Goal: Find specific page/section: Find specific page/section

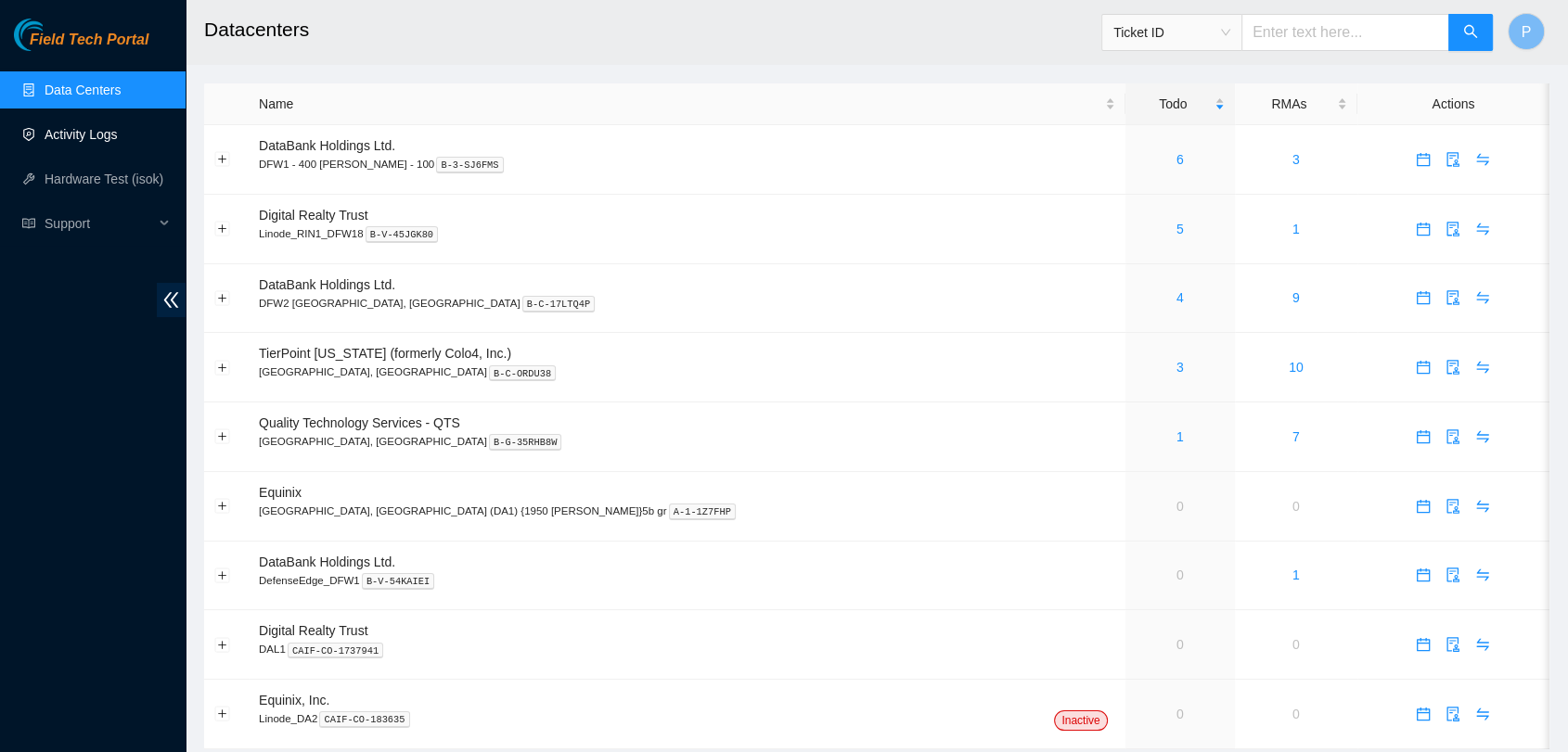
click at [93, 129] on link "Activity Logs" at bounding box center [81, 134] width 73 height 14
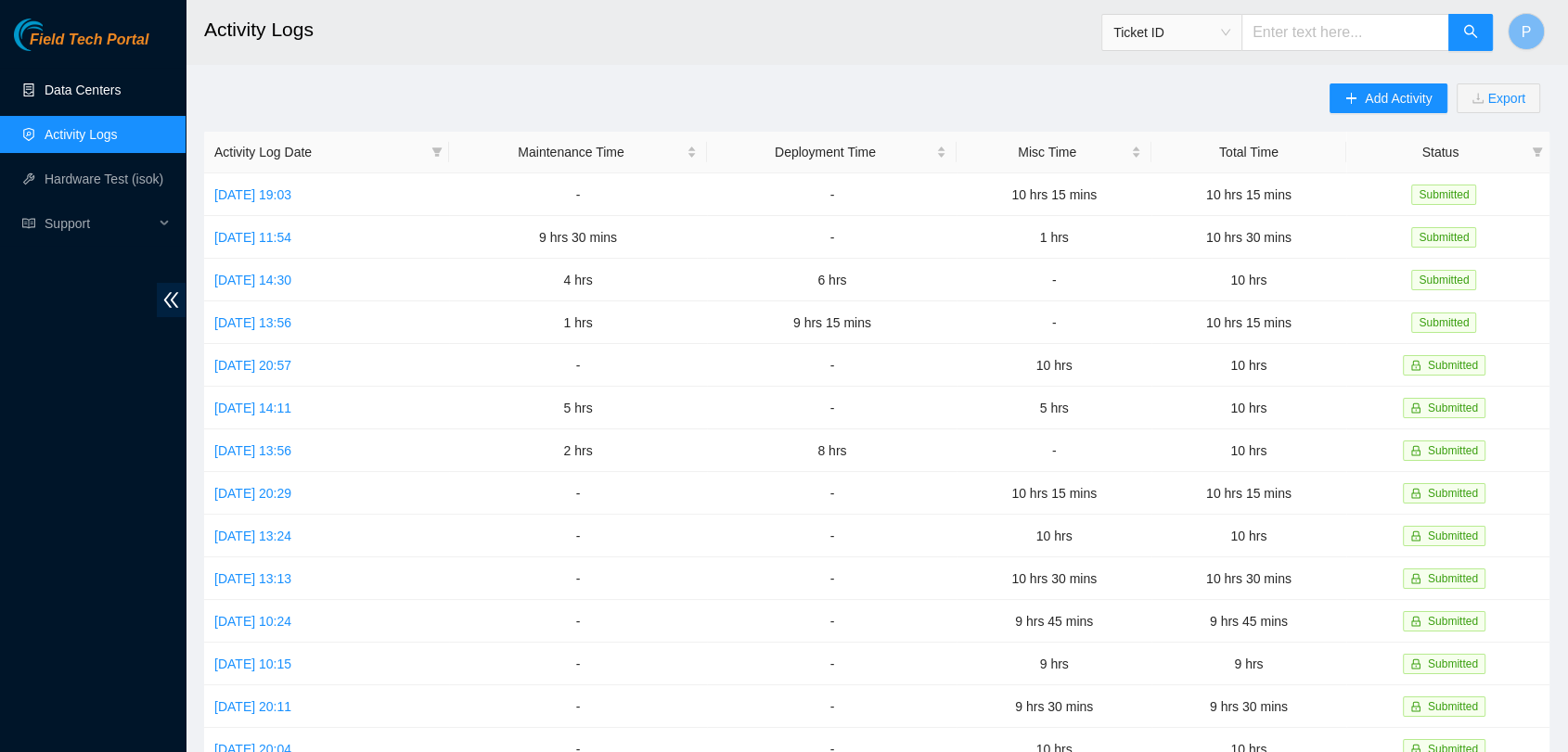
click at [104, 85] on link "Data Centers" at bounding box center [82, 90] width 76 height 14
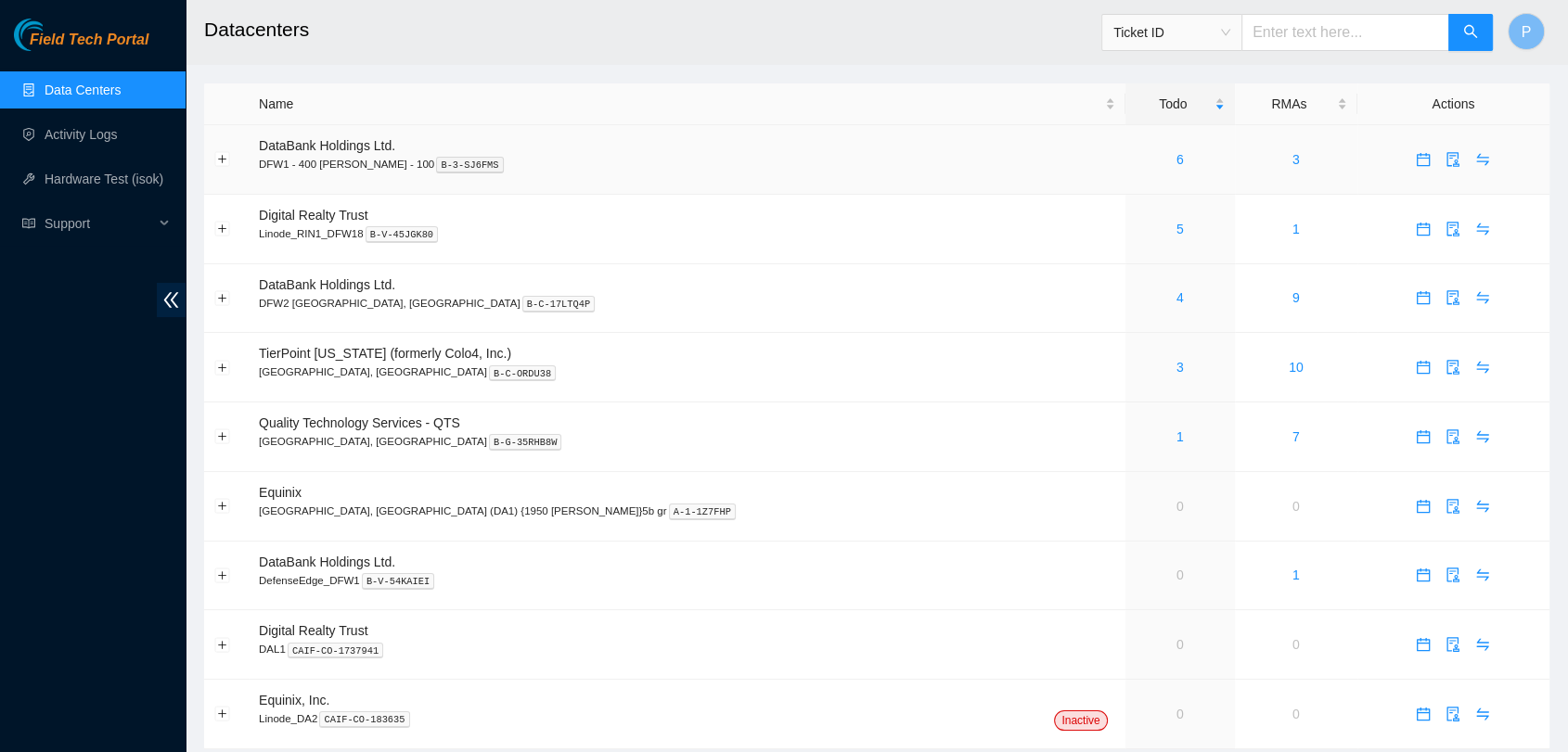
click at [1135, 150] on div "6" at bounding box center [1180, 159] width 89 height 20
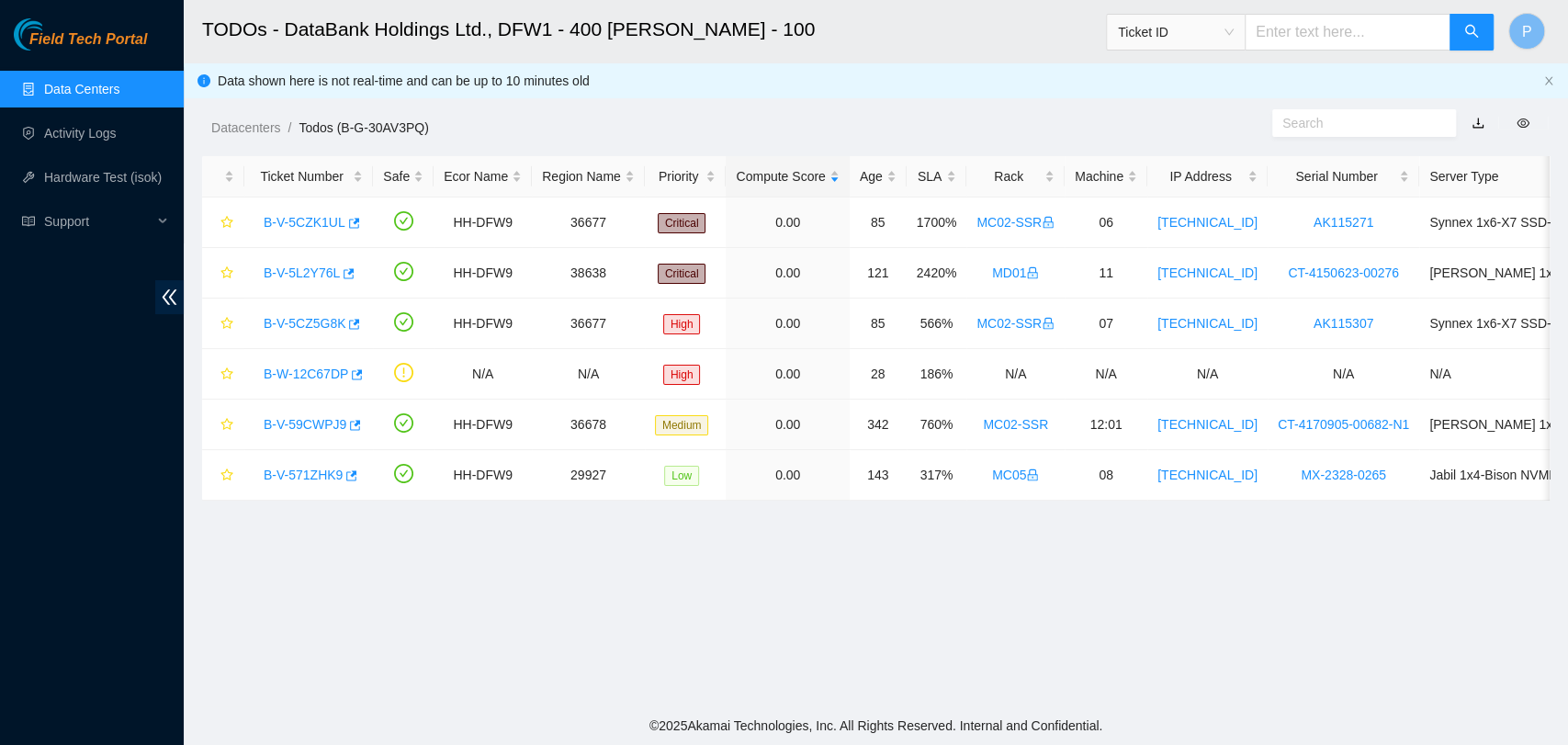
click at [120, 89] on link "Data Centers" at bounding box center [81, 89] width 76 height 14
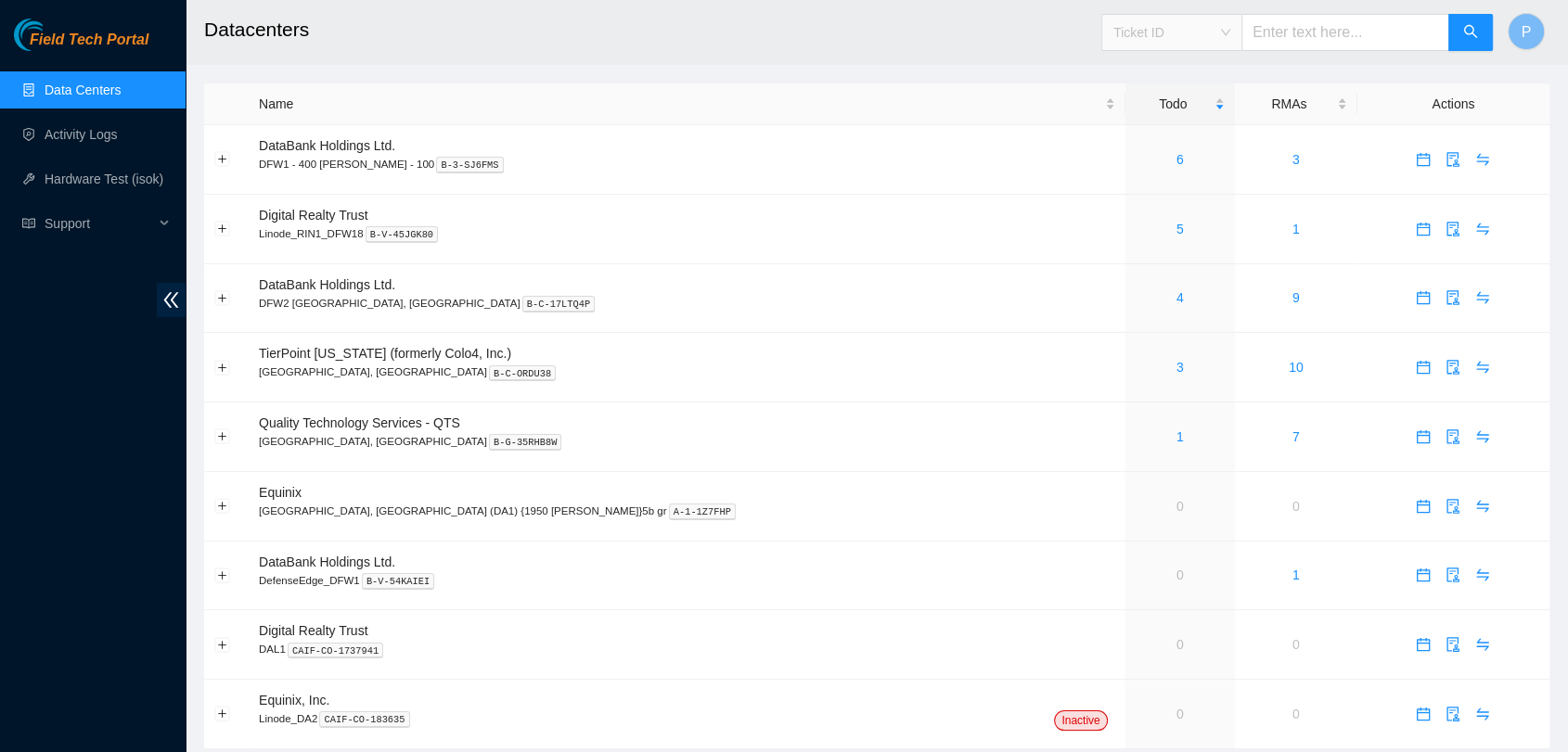
click at [1242, 30] on div "Ticket ID" at bounding box center [1171, 32] width 139 height 30
drag, startPoint x: 1077, startPoint y: 21, endPoint x: 1002, endPoint y: 42, distance: 77.9
click at [970, 31] on h2 "Datacenters" at bounding box center [740, 29] width 1072 height 59
drag, startPoint x: 1190, startPoint y: 78, endPoint x: 1195, endPoint y: 69, distance: 10.3
click at [1190, 77] on main "Datacenters Ticket ID P Name Todo RMAs Actions DataBank Holdings Ltd. DFW1 - 40…" at bounding box center [877, 384] width 1383 height 768
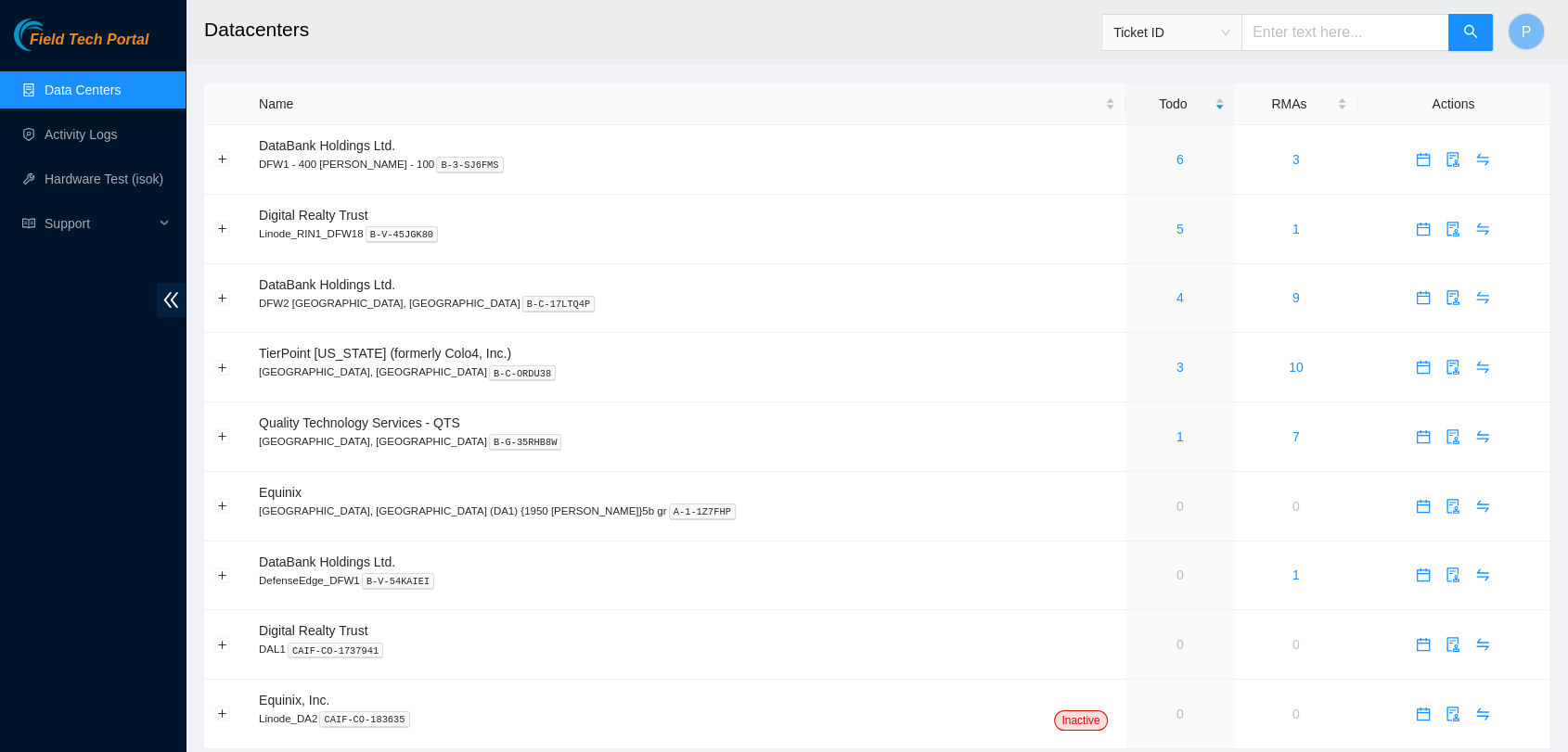
click at [1228, 27] on span "Ticket ID" at bounding box center [1171, 32] width 117 height 28
drag, startPoint x: 1181, startPoint y: 194, endPoint x: 1199, endPoint y: 187, distance: 19.3
click at [1182, 196] on div "Serial Number" at bounding box center [1189, 187] width 117 height 20
drag, startPoint x: 1312, startPoint y: 53, endPoint x: 1325, endPoint y: 39, distance: 19.1
click at [1313, 53] on div "Serial Number" at bounding box center [1298, 32] width 392 height 59
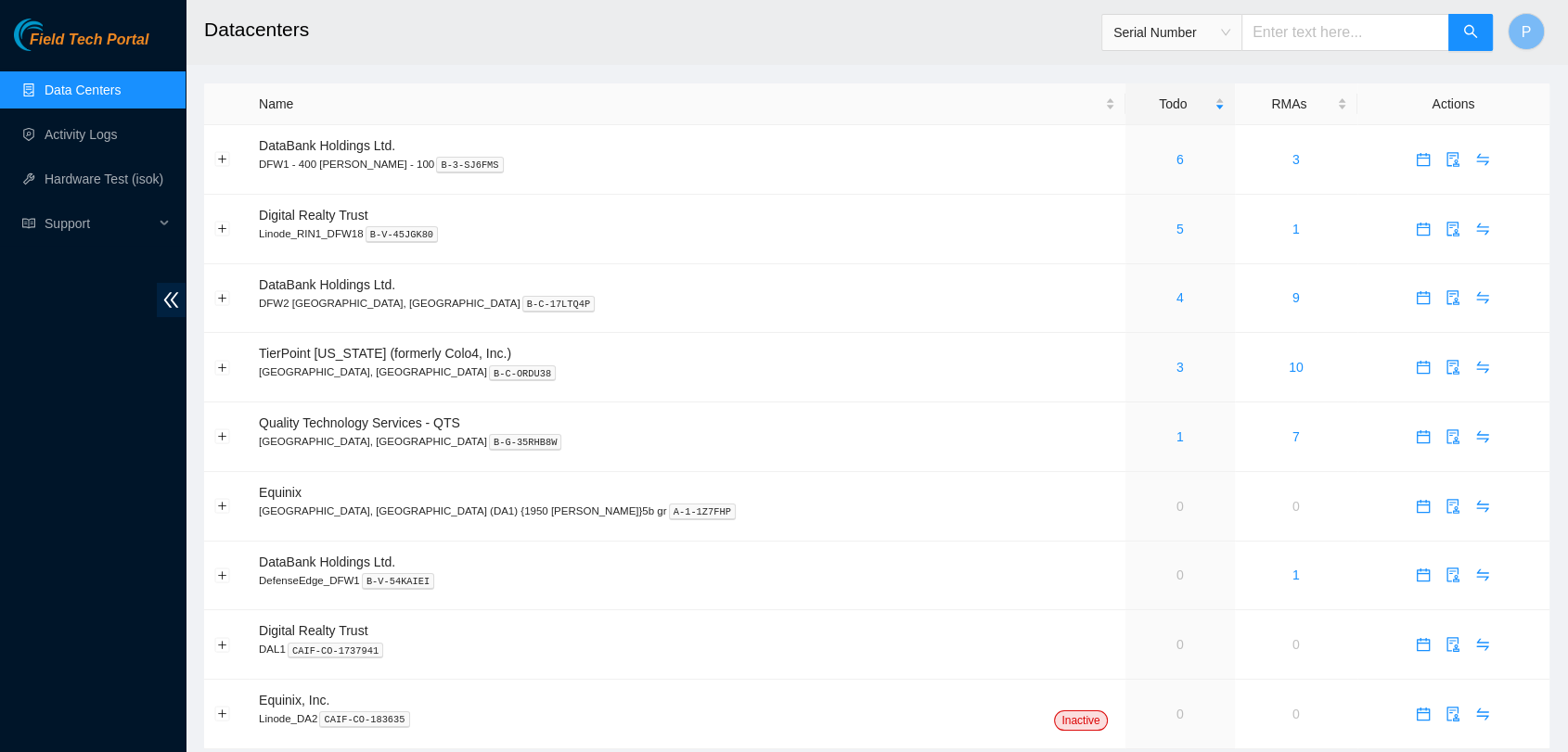
click at [1325, 37] on input "text" at bounding box center [1345, 32] width 208 height 37
paste input "MXQ2511BZH"
type input "MXQ2511BZH"
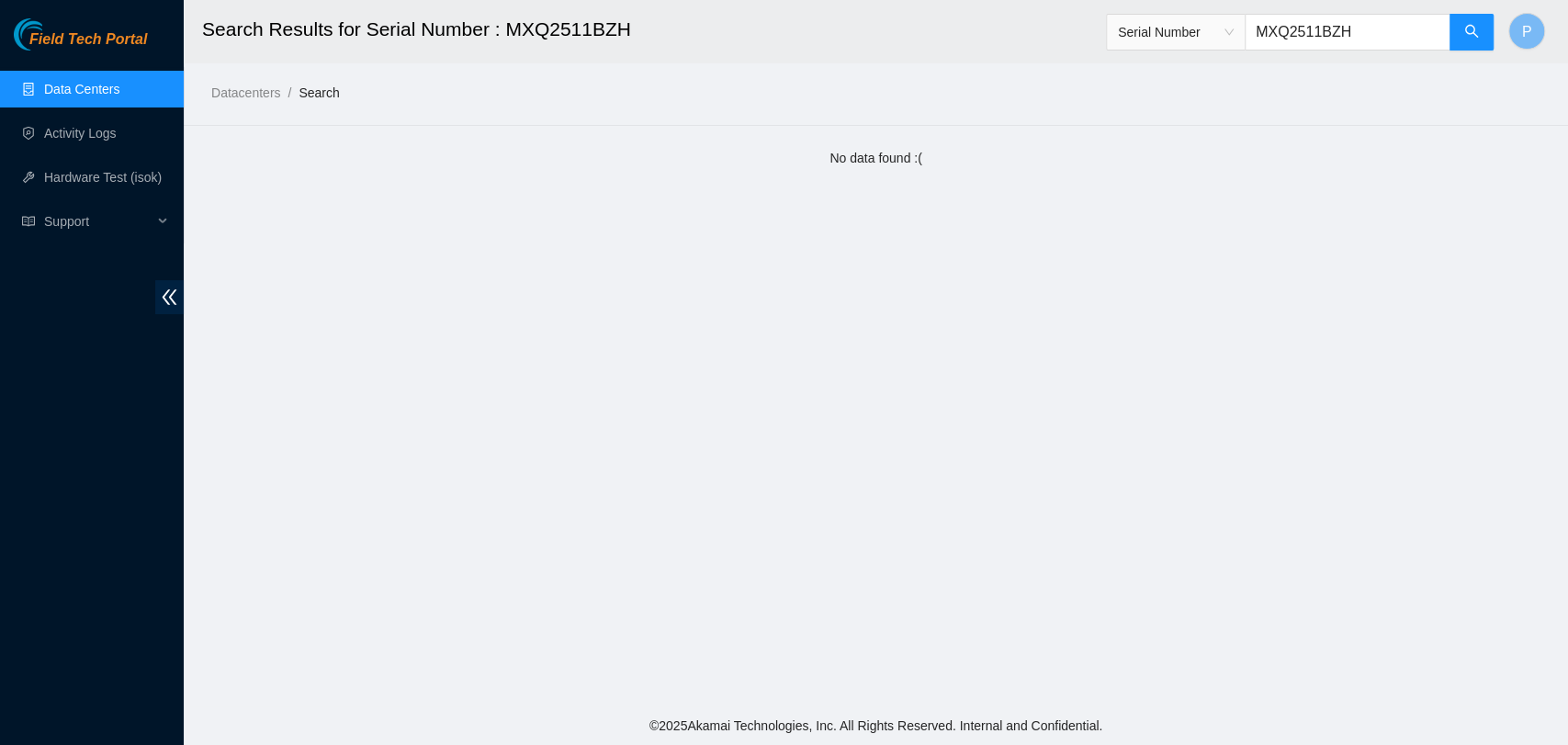
drag, startPoint x: 1371, startPoint y: 29, endPoint x: 1272, endPoint y: 20, distance: 99.4
click at [1272, 20] on input "MXQ2511BZH" at bounding box center [1347, 32] width 206 height 36
paste input "101954680436720"
type input "101954680436720"
drag, startPoint x: 1398, startPoint y: 35, endPoint x: 1223, endPoint y: 10, distance: 176.8
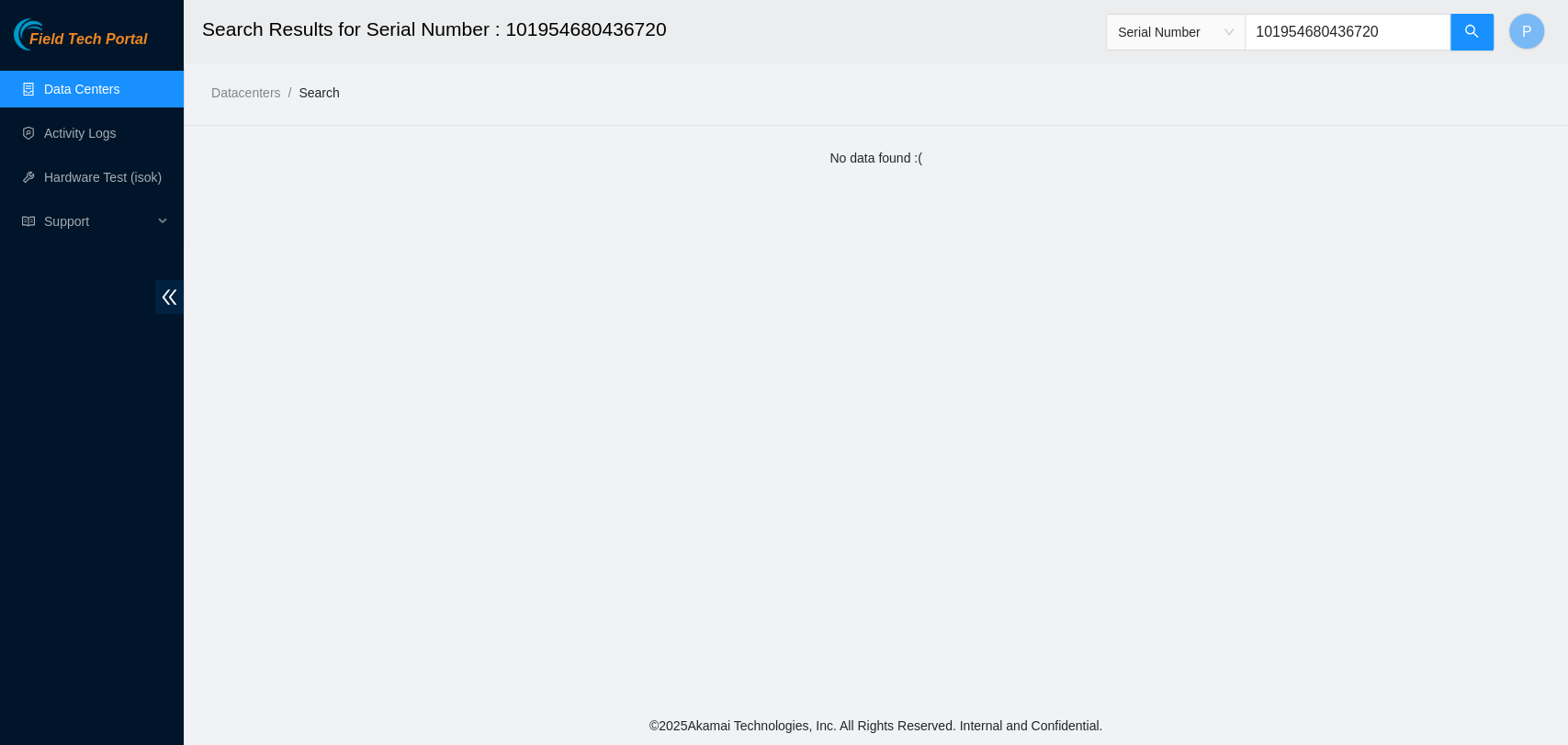
click at [1219, 22] on span "Serial Number 101954680436720" at bounding box center [1300, 32] width 388 height 36
click at [1235, 11] on span "Serial Number" at bounding box center [1300, 27] width 388 height 48
drag, startPoint x: 1234, startPoint y: 18, endPoint x: 1237, endPoint y: 30, distance: 12.4
click at [1233, 18] on span "Serial Number" at bounding box center [1175, 32] width 116 height 28
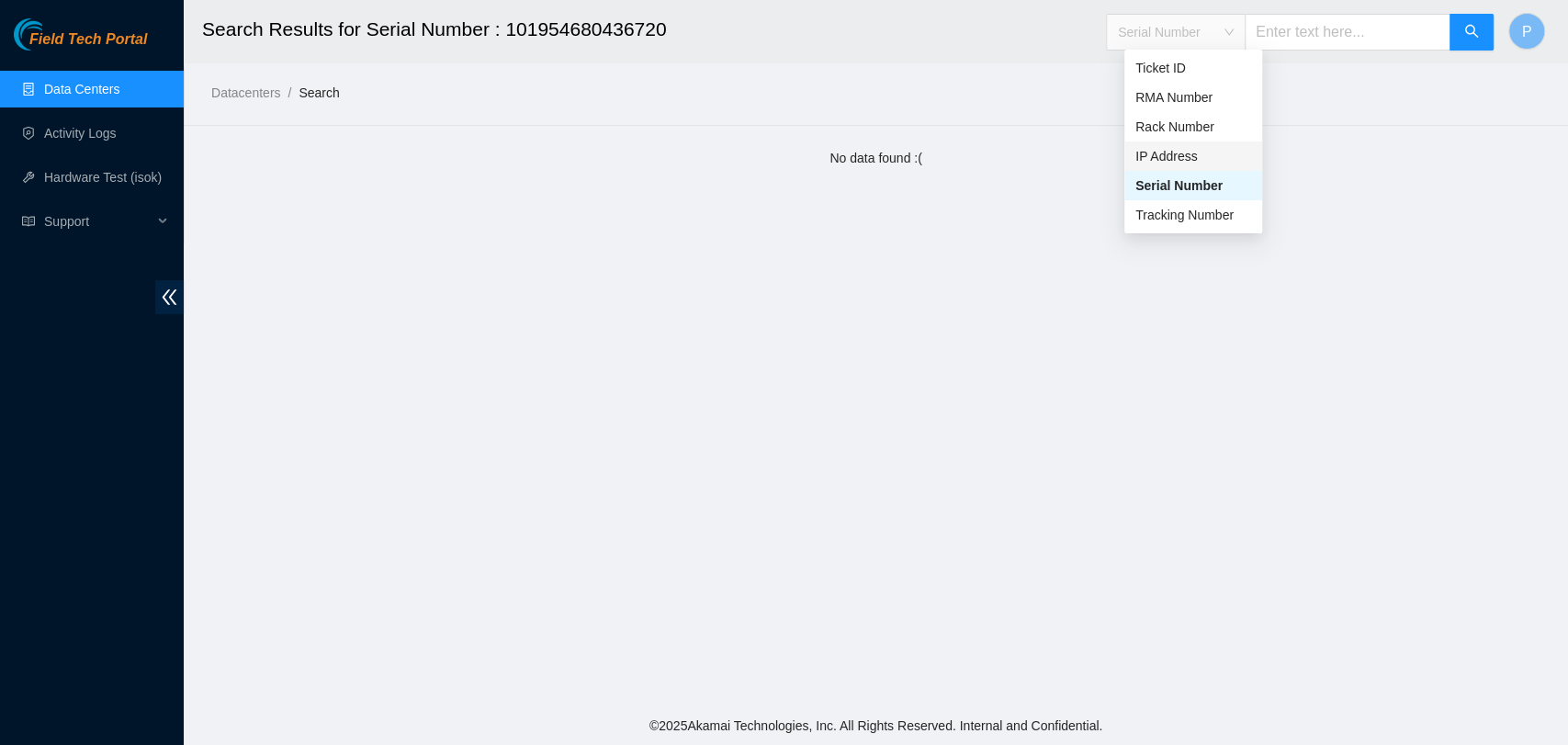
click at [1198, 153] on div "IP Address" at bounding box center [1193, 156] width 116 height 20
paste input "[TECHNICAL_ID]"
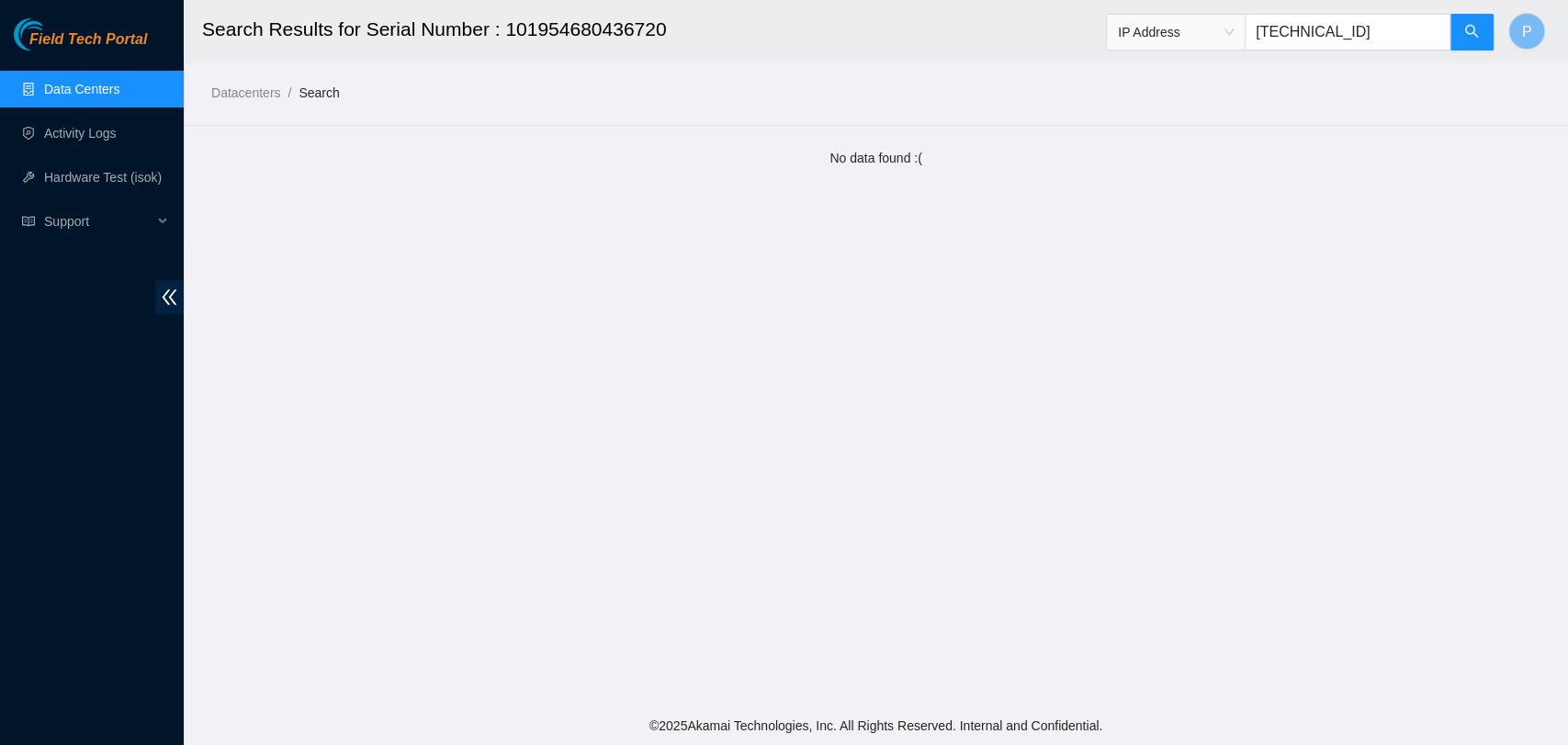
type input "[TECHNICAL_ID]"
